Goal: Task Accomplishment & Management: Manage account settings

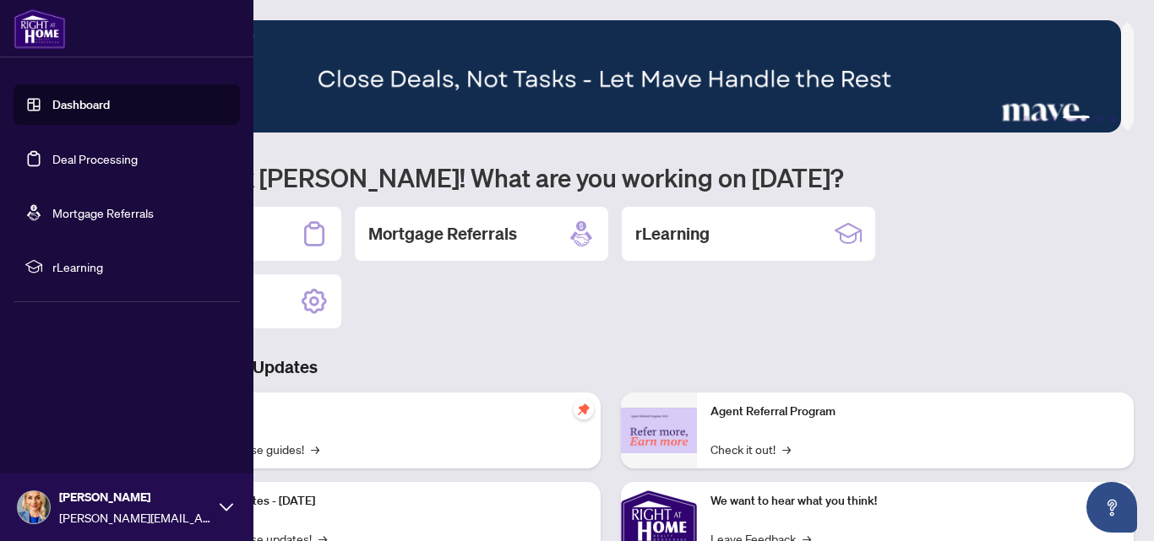
click at [108, 153] on link "Deal Processing" at bounding box center [94, 158] width 85 height 15
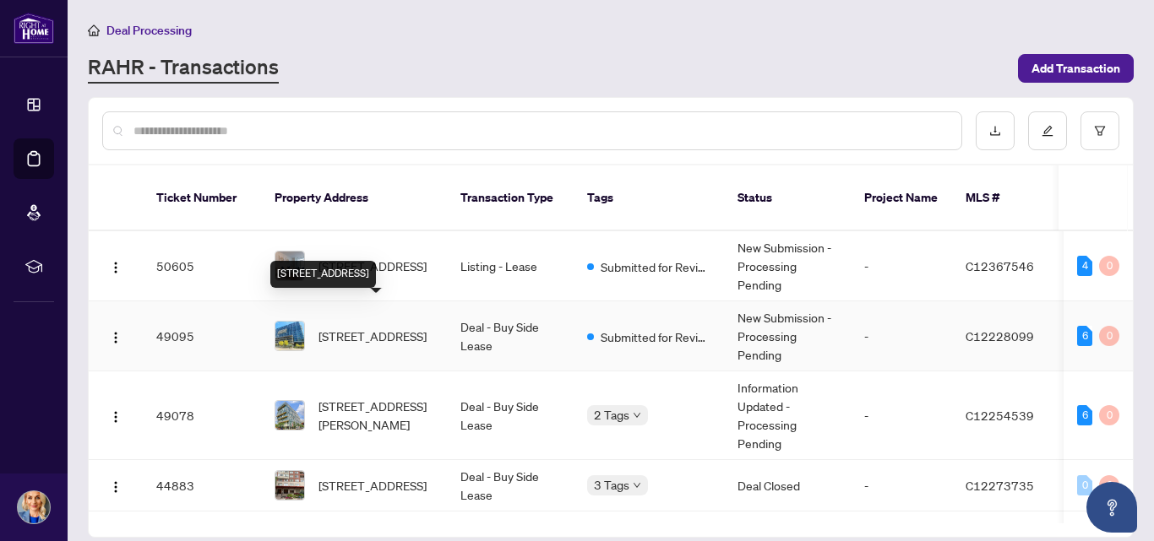
click at [370, 327] on span "[STREET_ADDRESS]" at bounding box center [372, 336] width 108 height 19
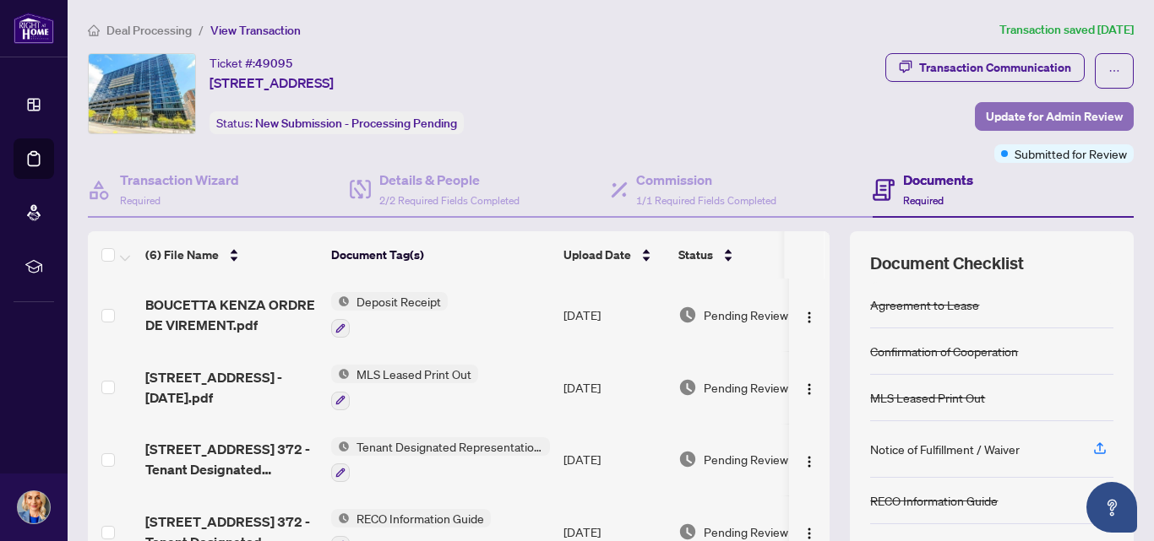
click at [986, 113] on span "Update for Admin Review" at bounding box center [1054, 116] width 137 height 27
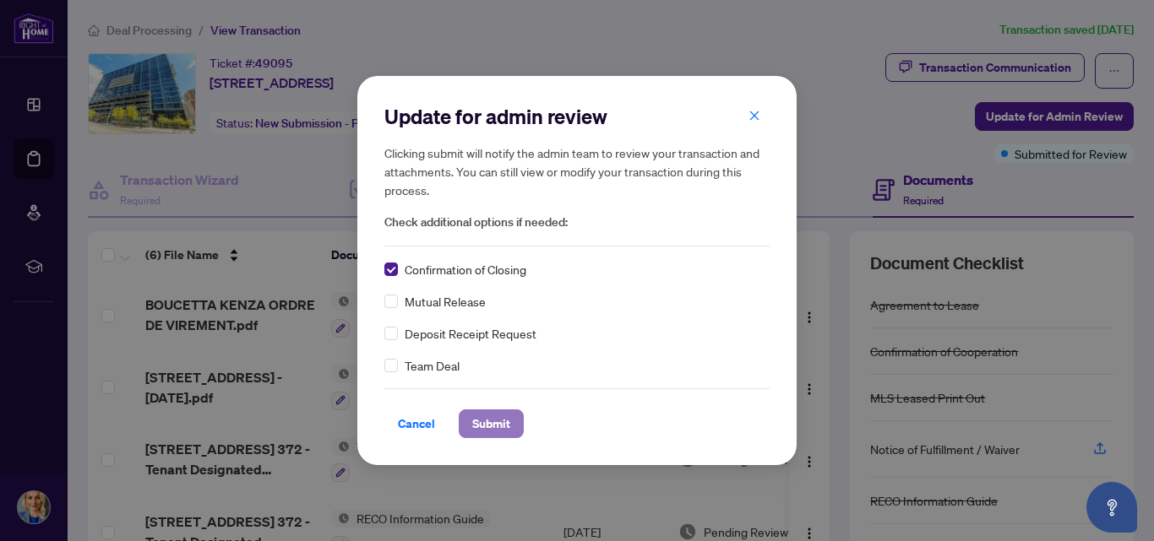
click at [491, 420] on span "Submit" at bounding box center [491, 423] width 38 height 27
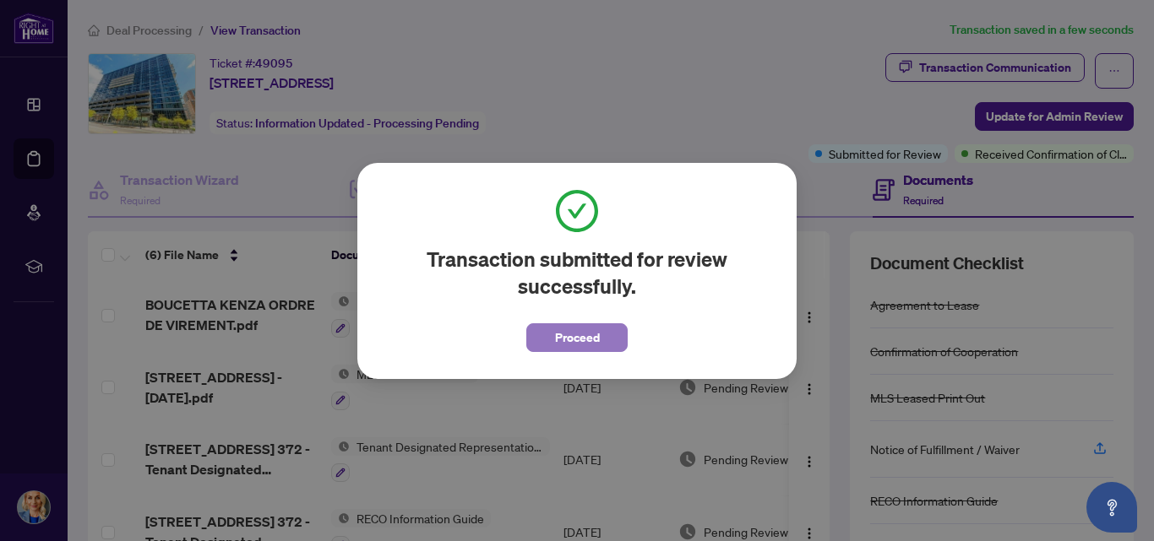
click at [570, 341] on span "Proceed" at bounding box center [577, 337] width 45 height 27
